Goal: Check status

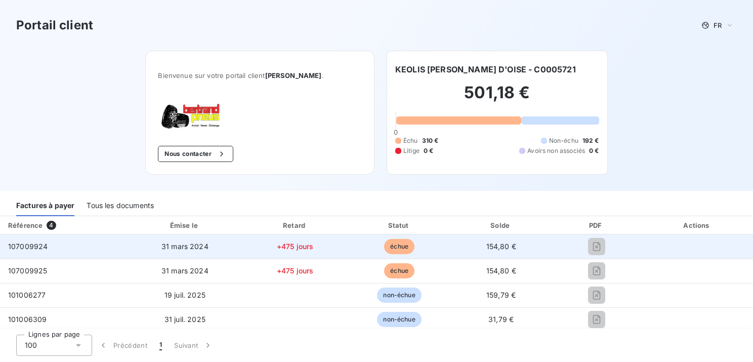
click at [196, 249] on span "31 mars 2024" at bounding box center [184, 246] width 47 height 9
click at [179, 246] on span "31 mars 2024" at bounding box center [184, 246] width 47 height 9
click at [30, 245] on span "107009924" at bounding box center [27, 246] width 39 height 9
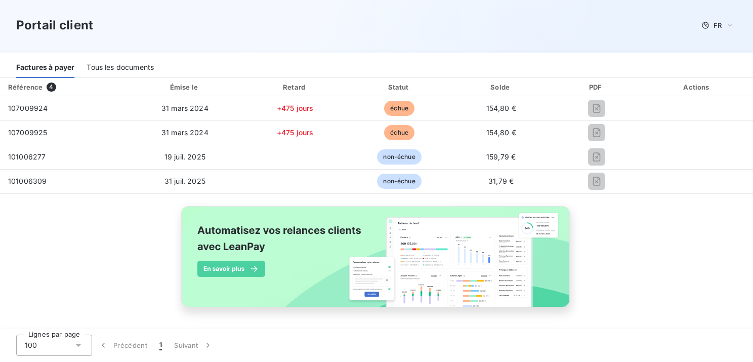
scroll to position [37, 0]
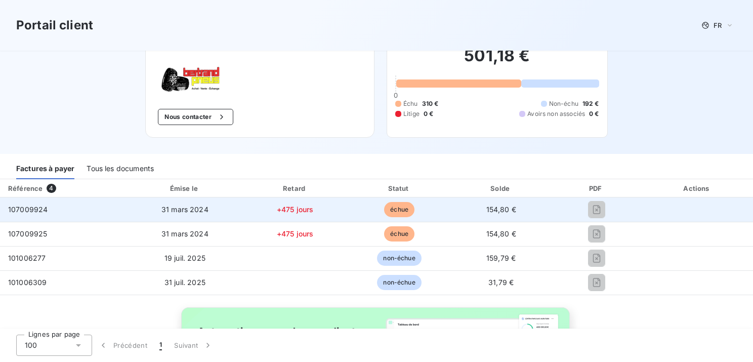
click at [287, 211] on span "+475 jours" at bounding box center [295, 209] width 37 height 9
click at [390, 210] on span "échue" at bounding box center [399, 209] width 30 height 15
click at [186, 212] on span "31 mars 2024" at bounding box center [184, 209] width 47 height 9
click at [30, 204] on div "107009924" at bounding box center [27, 209] width 39 height 10
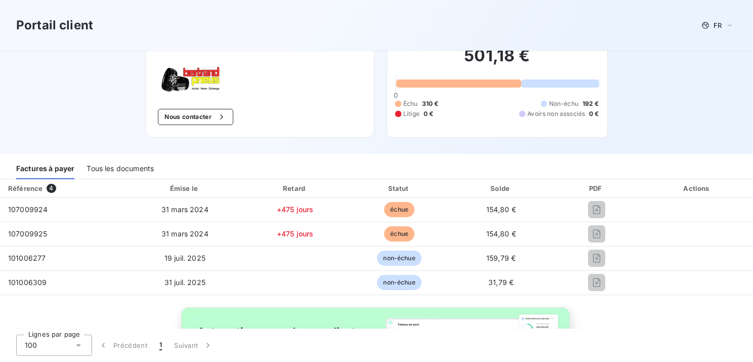
click at [115, 170] on div "Tous les documents" at bounding box center [120, 168] width 67 height 21
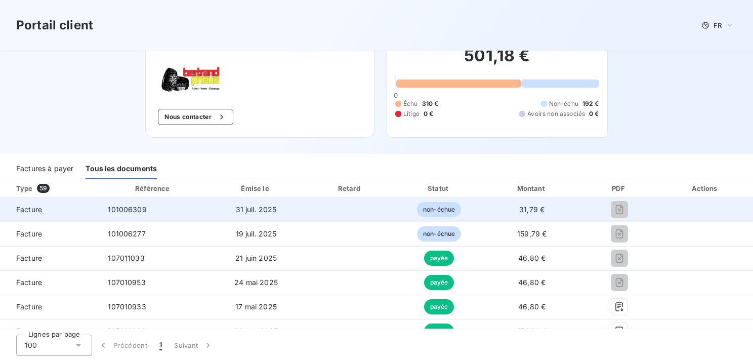
click at [130, 209] on span "101006309" at bounding box center [127, 209] width 38 height 9
click at [37, 209] on span "Facture" at bounding box center [50, 209] width 84 height 10
drag, startPoint x: 37, startPoint y: 209, endPoint x: 23, endPoint y: 208, distance: 14.7
click at [23, 208] on span "Facture" at bounding box center [50, 209] width 84 height 10
click at [23, 204] on span "Facture" at bounding box center [50, 209] width 84 height 10
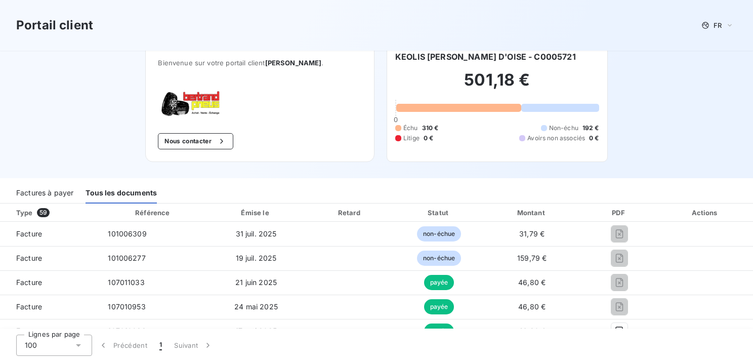
scroll to position [0, 0]
